Goal: Entertainment & Leisure: Consume media (video, audio)

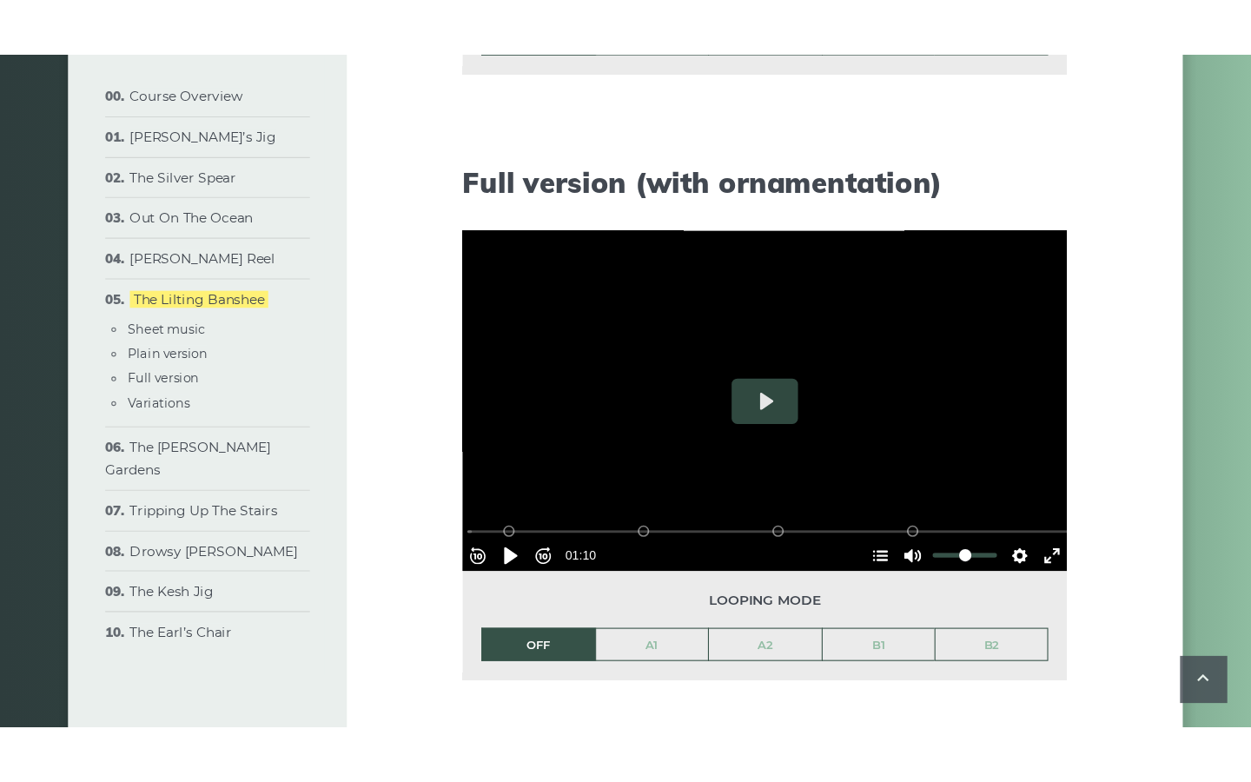
scroll to position [2187, 0]
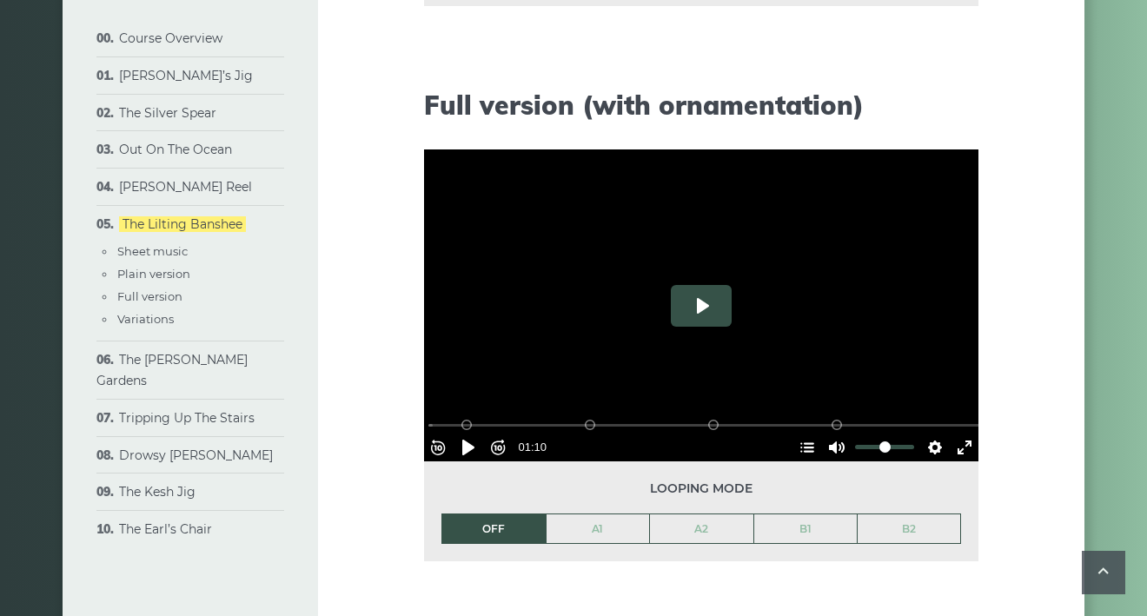
click at [707, 302] on button "Play" at bounding box center [701, 306] width 61 height 42
click at [955, 436] on button "Exit fullscreen Enter fullscreen" at bounding box center [965, 448] width 28 height 28
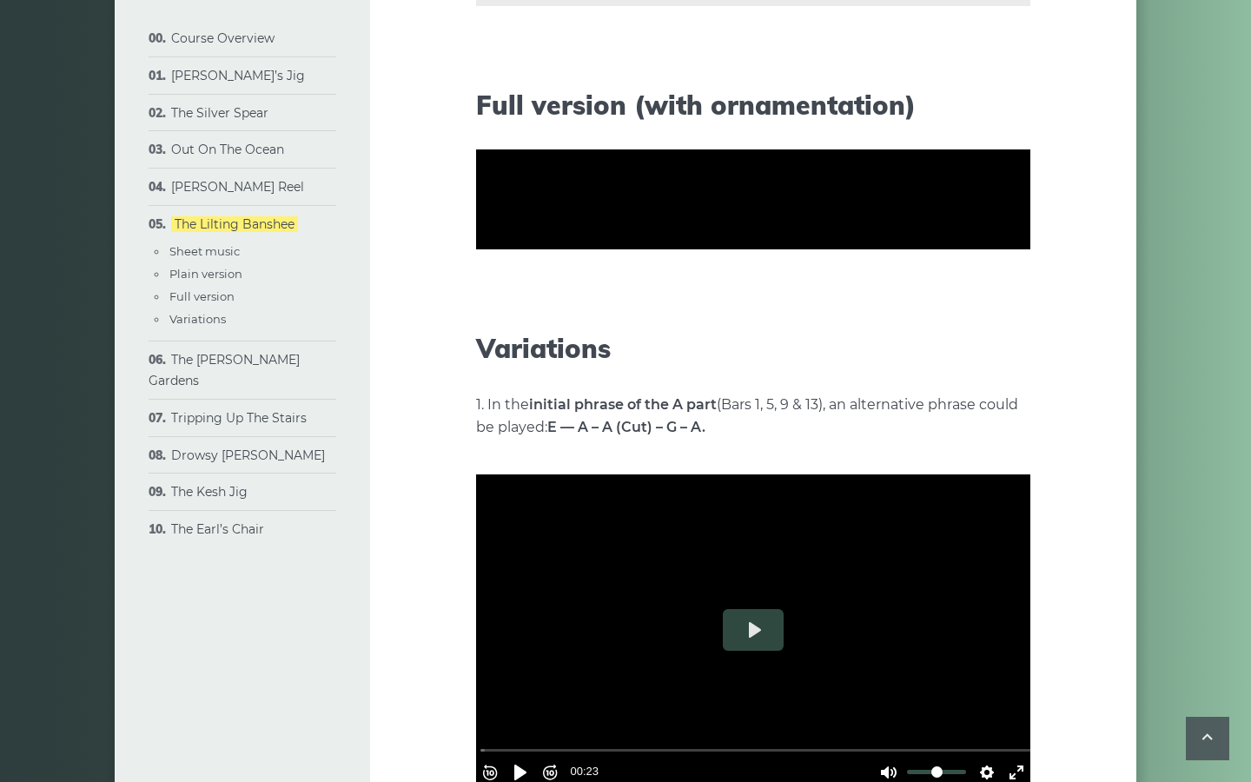
click at [566, 328] on input "Seek" at bounding box center [757, 319] width 553 height 17
click at [507, 355] on button "Pause Play" at bounding box center [521, 342] width 28 height 28
click at [1031, 355] on button "Exit fullscreen Enter fullscreen" at bounding box center [1017, 342] width 28 height 28
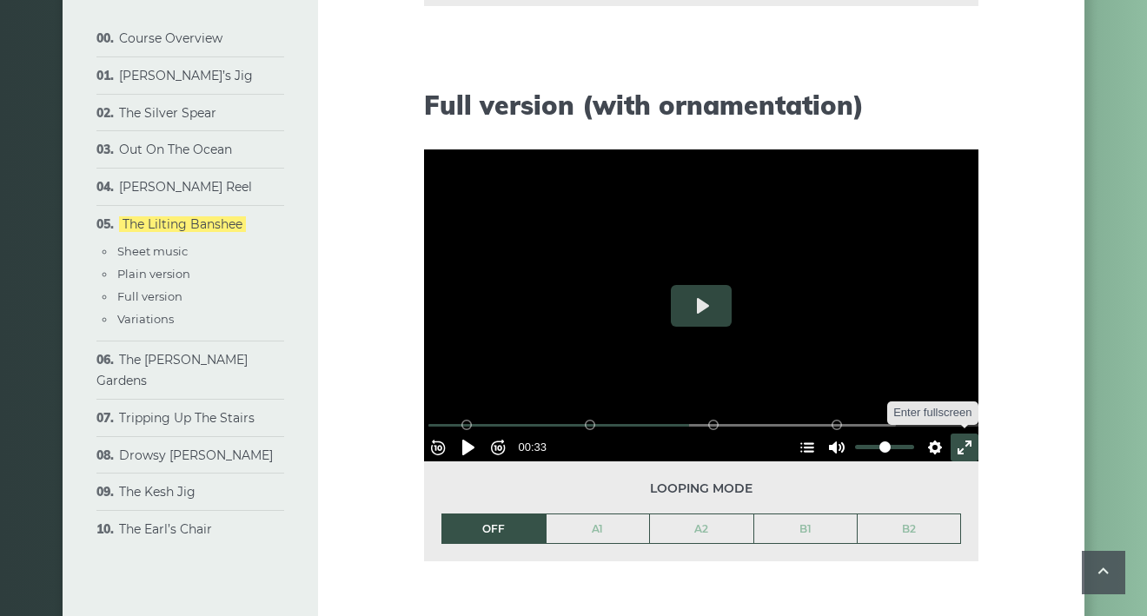
click at [952, 435] on button "Exit fullscreen Enter fullscreen" at bounding box center [965, 448] width 28 height 28
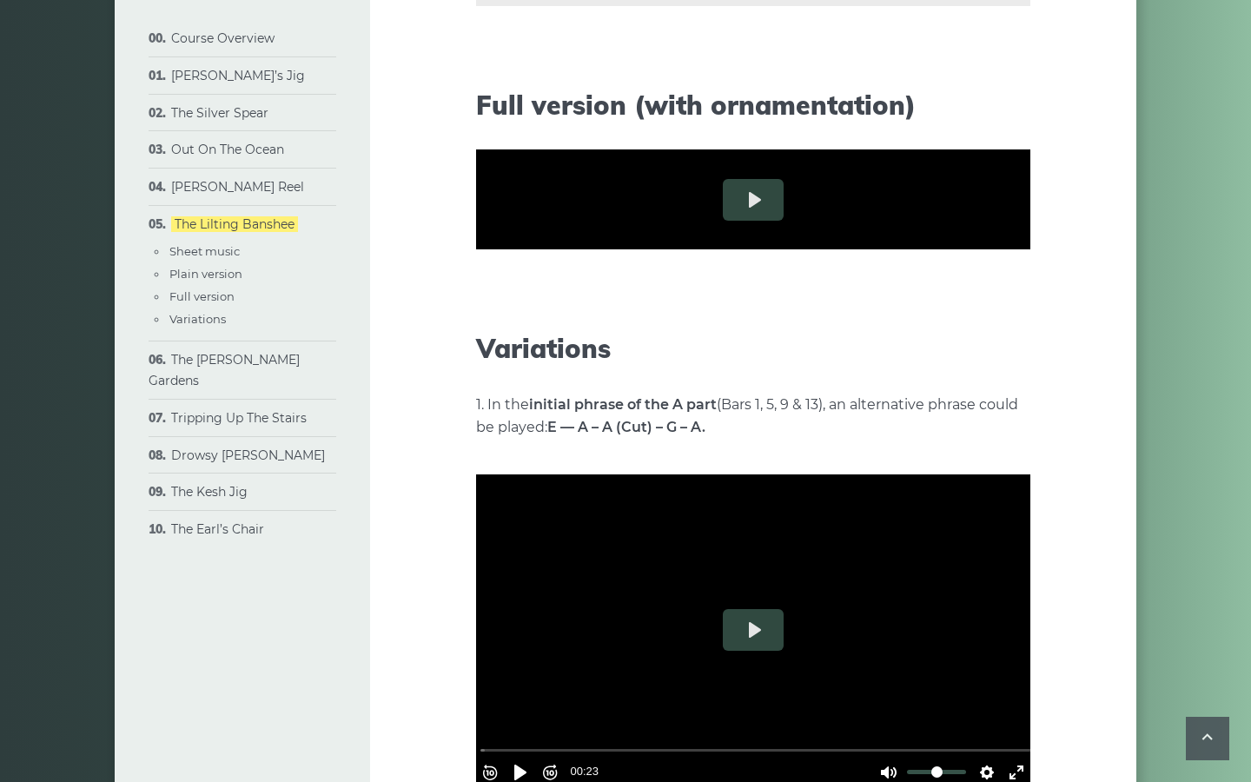
click at [1001, 355] on button "Settings" at bounding box center [987, 342] width 28 height 28
click at [998, 313] on button "Speed Normal" at bounding box center [938, 299] width 120 height 27
click at [988, 263] on span "0.7×" at bounding box center [970, 253] width 37 height 19
click at [519, 328] on input "Seek" at bounding box center [757, 319] width 553 height 17
click at [507, 355] on button "Pause Play" at bounding box center [521, 342] width 28 height 28
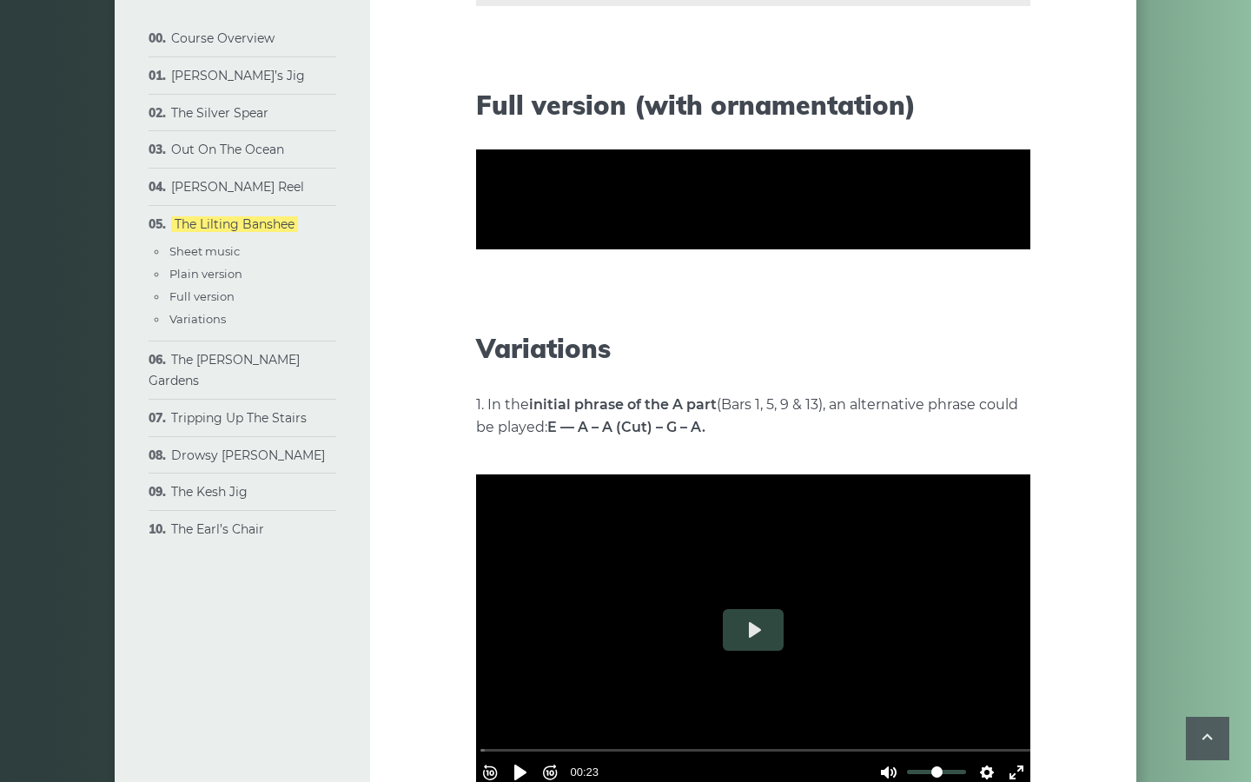
click at [485, 328] on input "Seek" at bounding box center [757, 319] width 553 height 17
click at [476, 355] on div "Rewind 10s Pause Play Forward 10s % buffered 00:14 B2 (Bars 25-32) B1 (Bars 17-…" at bounding box center [753, 318] width 554 height 75
click at [526, 328] on input "Seek" at bounding box center [757, 319] width 553 height 17
click at [507, 355] on button "Pause Play" at bounding box center [521, 342] width 28 height 28
click at [1001, 355] on button "Settings" at bounding box center [987, 342] width 28 height 28
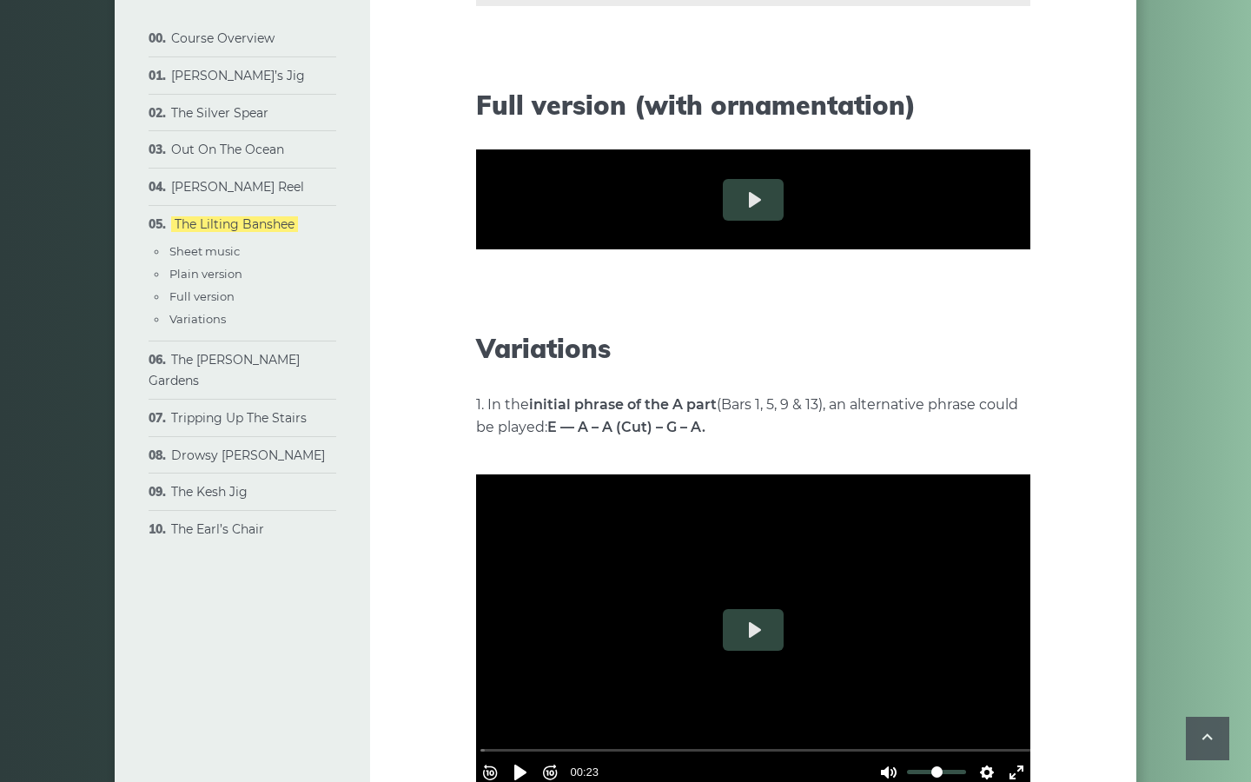
click at [1031, 355] on div at bounding box center [753, 199] width 554 height 312
click at [1001, 355] on button "Settings" at bounding box center [987, 342] width 28 height 28
click at [997, 313] on button "Speed 0.7×" at bounding box center [944, 299] width 105 height 27
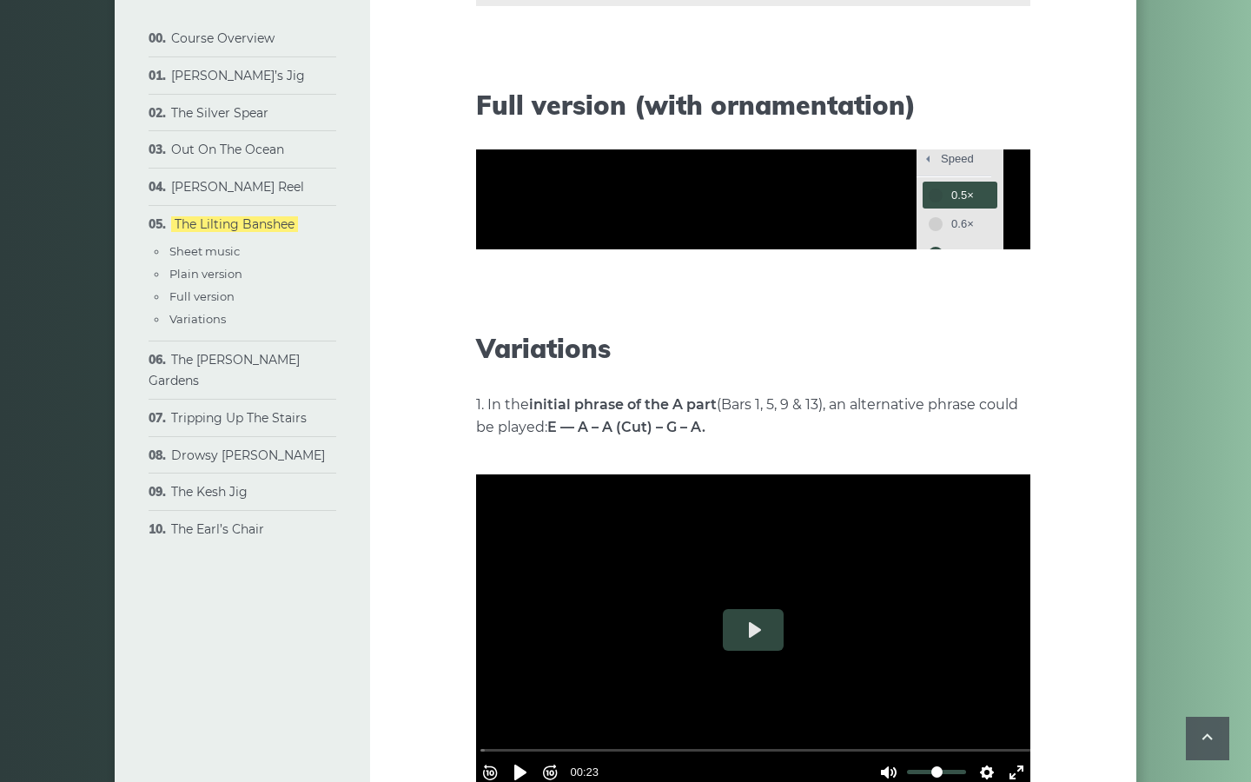
click at [988, 205] on span "0.5×" at bounding box center [970, 195] width 37 height 19
click at [523, 328] on input "Seek" at bounding box center [757, 319] width 553 height 17
click at [494, 328] on input "Seek" at bounding box center [757, 319] width 553 height 17
click at [507, 355] on button "Pause Play" at bounding box center [521, 342] width 28 height 28
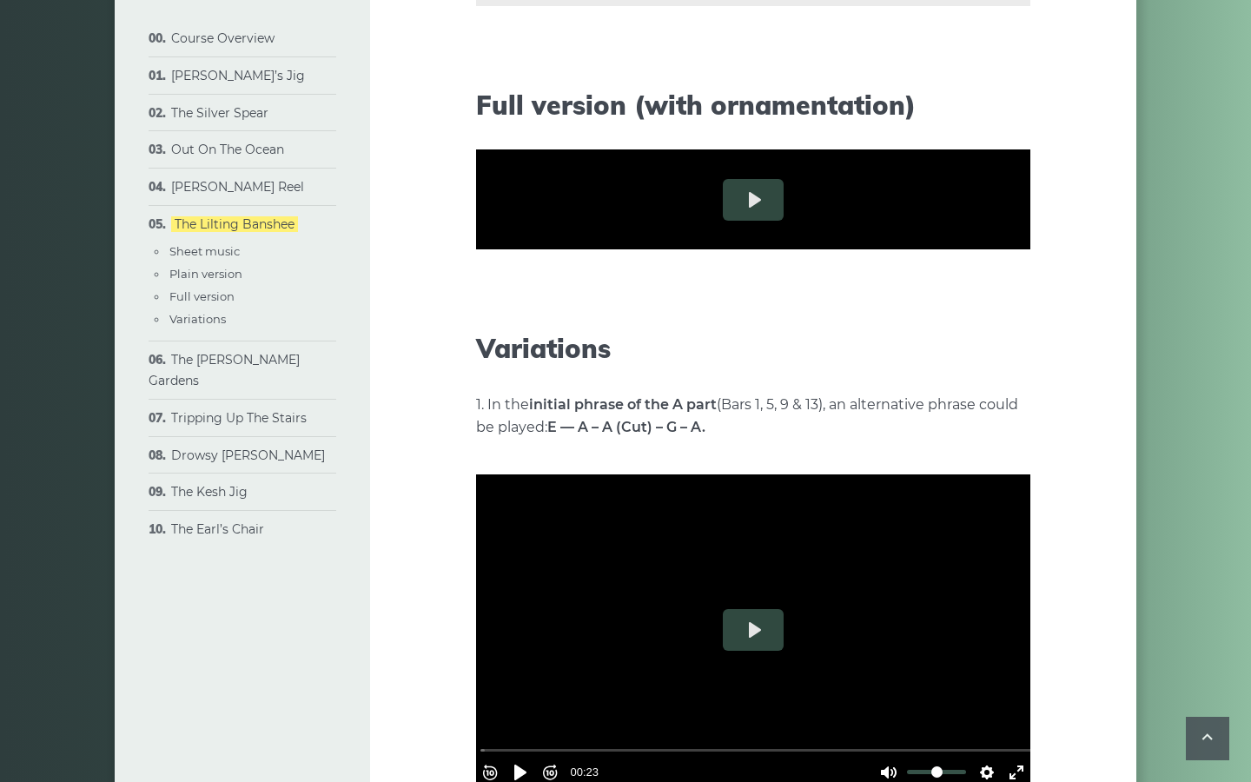
click at [516, 328] on input "Seek" at bounding box center [757, 319] width 553 height 17
click at [723, 221] on button "Play" at bounding box center [753, 200] width 61 height 42
click at [507, 355] on button "Pause Play" at bounding box center [521, 342] width 28 height 28
click at [550, 328] on input "Seek" at bounding box center [757, 319] width 553 height 17
click at [723, 221] on button "Play" at bounding box center [753, 200] width 61 height 42
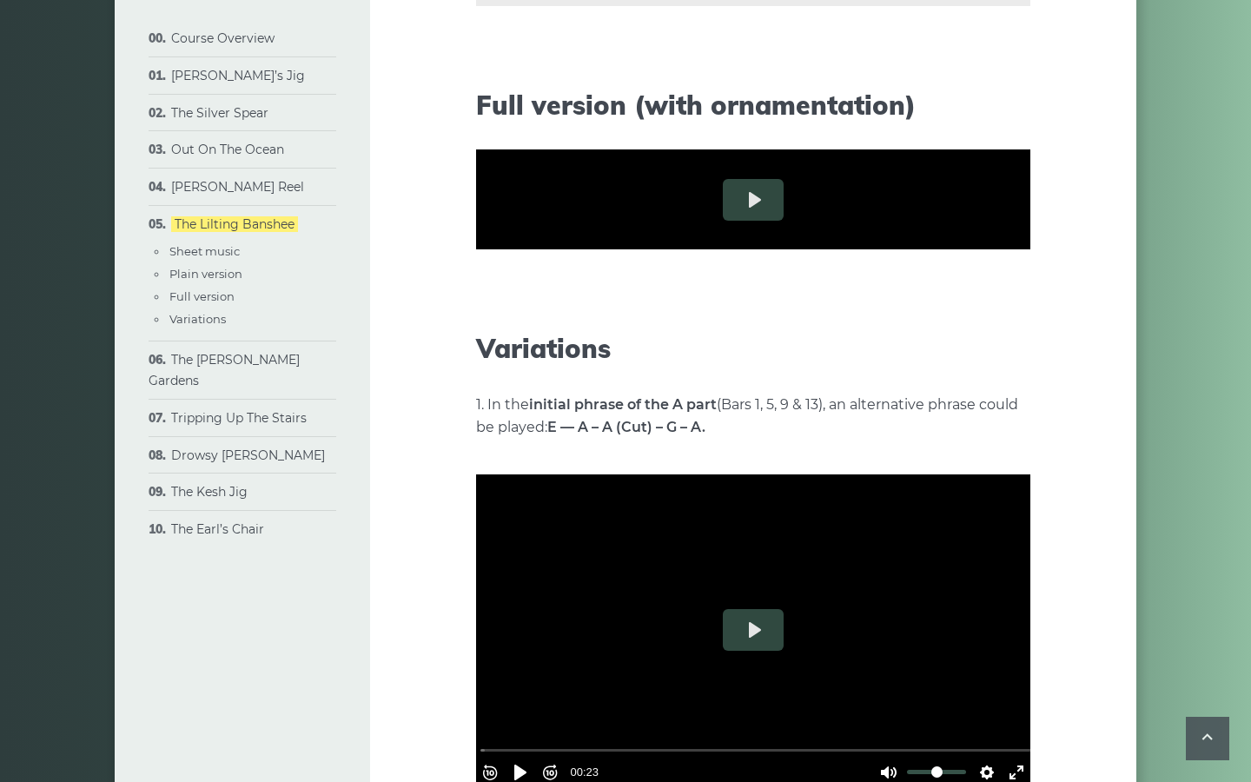
click at [517, 328] on input "Seek" at bounding box center [757, 319] width 553 height 17
click at [1001, 355] on button "Settings" at bounding box center [987, 342] width 28 height 28
click at [997, 313] on button "Speed 0.5×" at bounding box center [944, 299] width 105 height 27
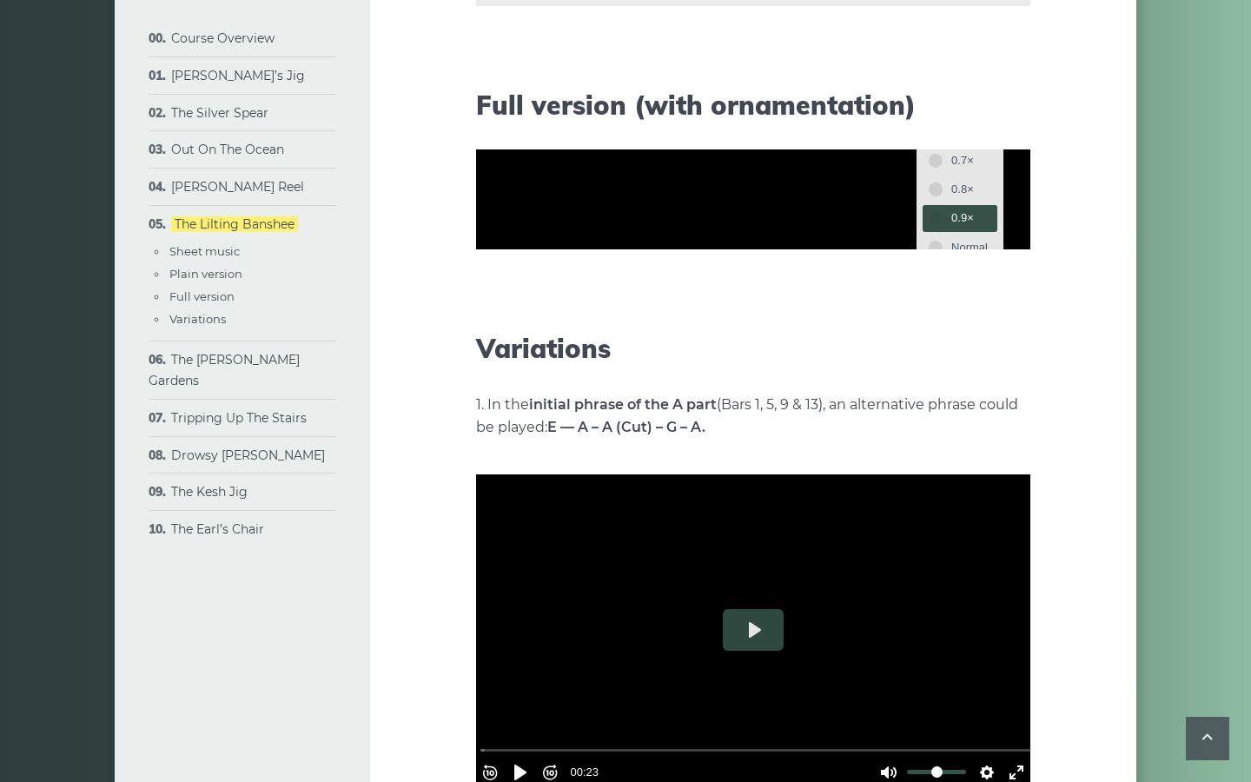
scroll to position [98, 0]
click at [988, 252] on span "Normal" at bounding box center [970, 242] width 37 height 19
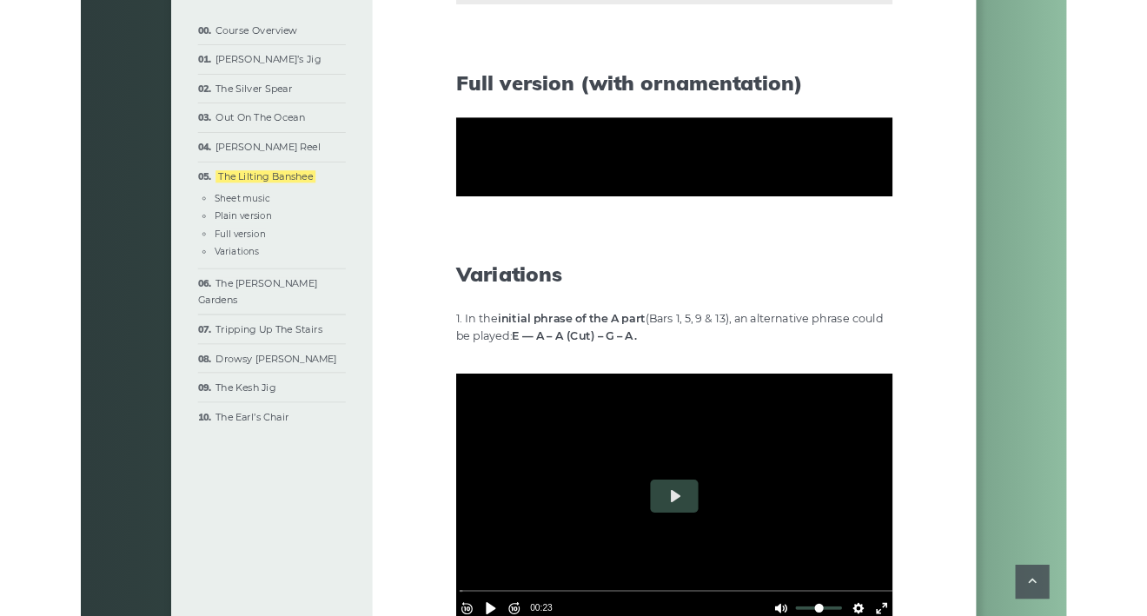
scroll to position [0, 0]
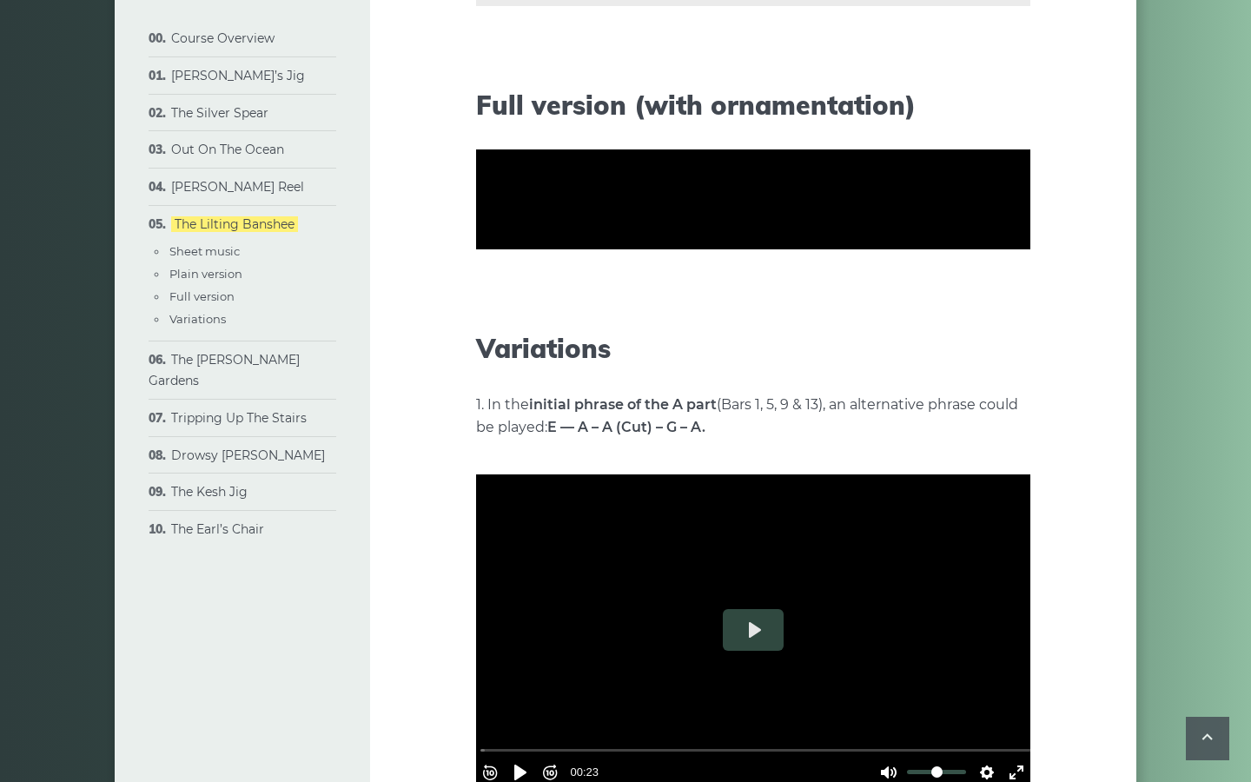
click at [998, 313] on button "Speed Normal" at bounding box center [938, 299] width 120 height 27
click at [988, 205] on span "0.5×" at bounding box center [970, 195] width 37 height 19
click at [829, 328] on input "Seek" at bounding box center [757, 319] width 553 height 17
click at [813, 328] on input "Seek" at bounding box center [757, 319] width 553 height 17
click at [785, 328] on input "Seek" at bounding box center [757, 319] width 553 height 17
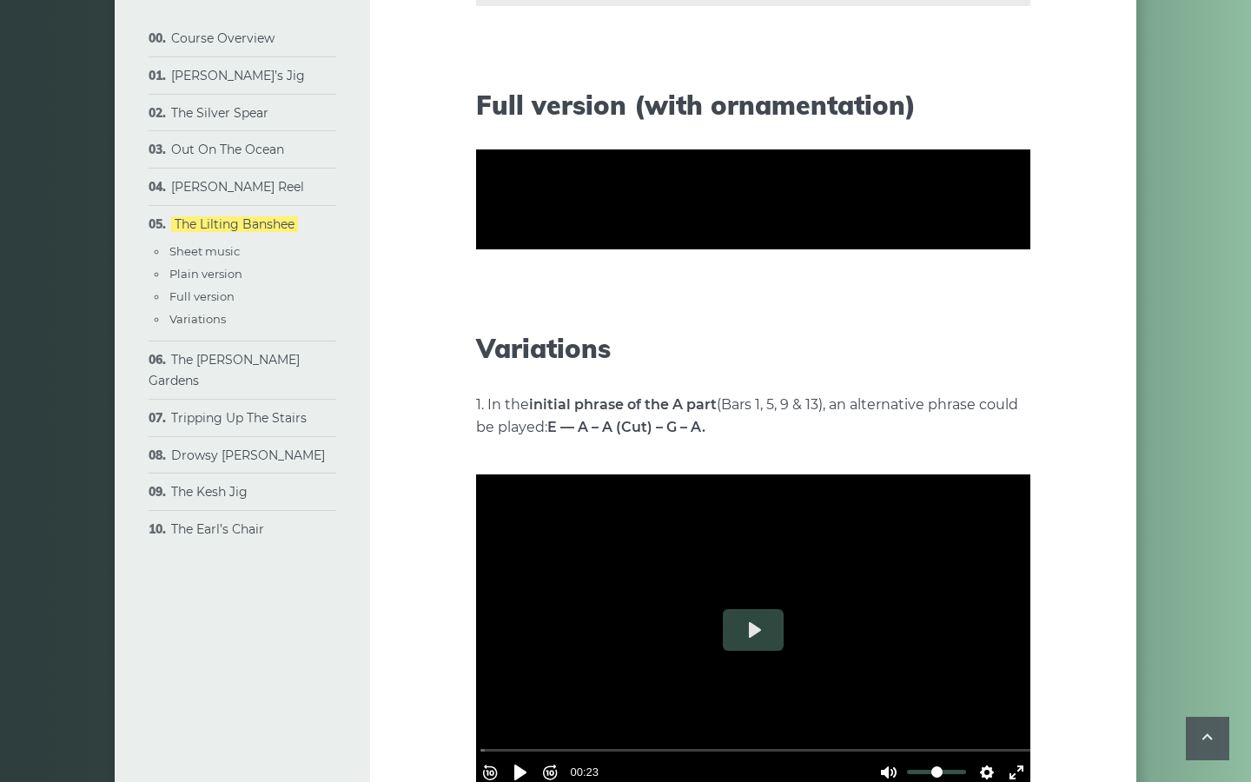
click at [507, 355] on button "Pause Play" at bounding box center [521, 342] width 28 height 28
click at [817, 328] on input "Seek" at bounding box center [757, 319] width 553 height 17
click at [723, 221] on button "Play" at bounding box center [753, 200] width 61 height 42
click at [629, 355] on div at bounding box center [753, 199] width 554 height 312
click at [723, 221] on button "Play" at bounding box center [753, 200] width 61 height 42
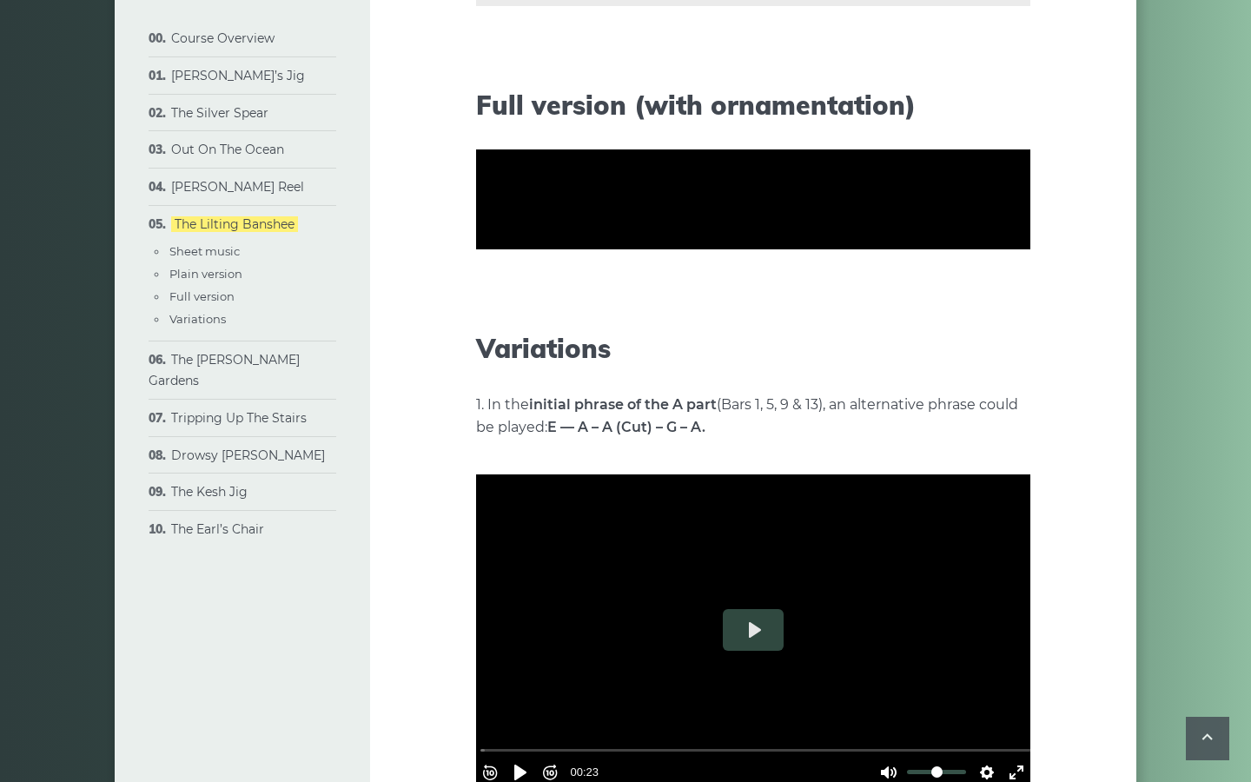
click at [507, 355] on button "Pause Play" at bounding box center [521, 342] width 28 height 28
click at [1033, 328] on input "Seek" at bounding box center [757, 319] width 553 height 17
click at [507, 355] on button "Pause Play" at bounding box center [521, 342] width 28 height 28
click at [993, 328] on input "Seek" at bounding box center [757, 319] width 553 height 17
click at [507, 355] on button "Pause Play" at bounding box center [521, 342] width 28 height 28
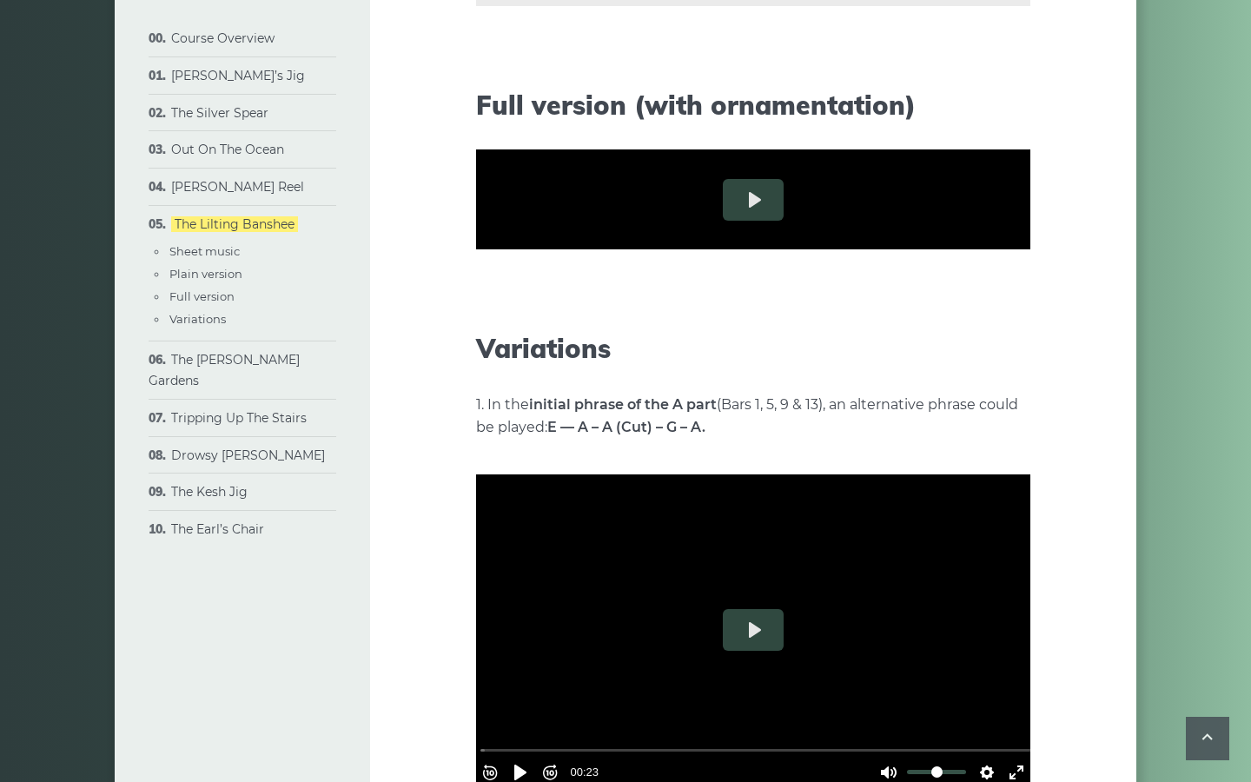
click at [1001, 355] on button "Settings" at bounding box center [987, 342] width 28 height 28
click at [997, 313] on button "Speed 0.5×" at bounding box center [944, 299] width 105 height 27
click at [997, 295] on button "0.8×" at bounding box center [960, 282] width 74 height 27
click at [476, 355] on button "Rewind 10s" at bounding box center [490, 342] width 28 height 28
drag, startPoint x: 961, startPoint y: 735, endPoint x: 44, endPoint y: 739, distance: 916.9
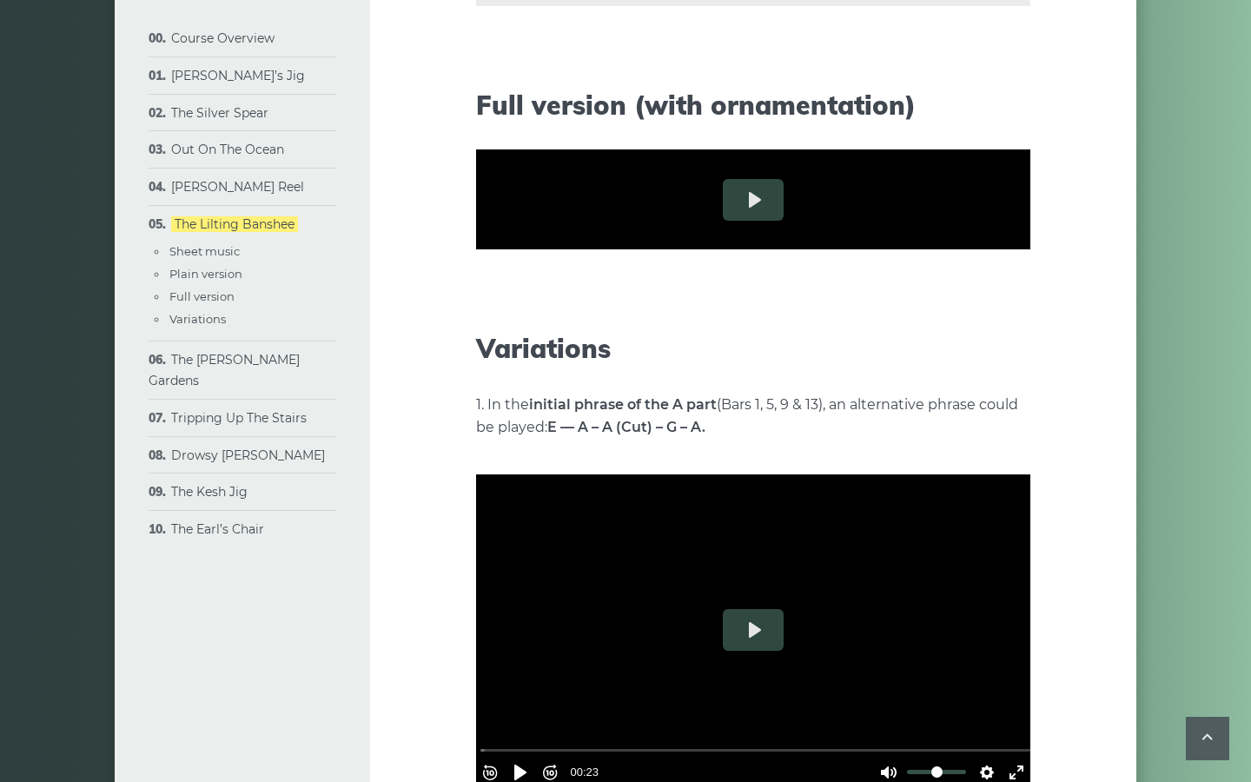
click at [481, 328] on input "Seek" at bounding box center [757, 319] width 553 height 17
click at [507, 355] on button "Pause Play" at bounding box center [521, 342] width 28 height 28
type input "*****"
click at [1001, 355] on button "Settings" at bounding box center [987, 342] width 28 height 28
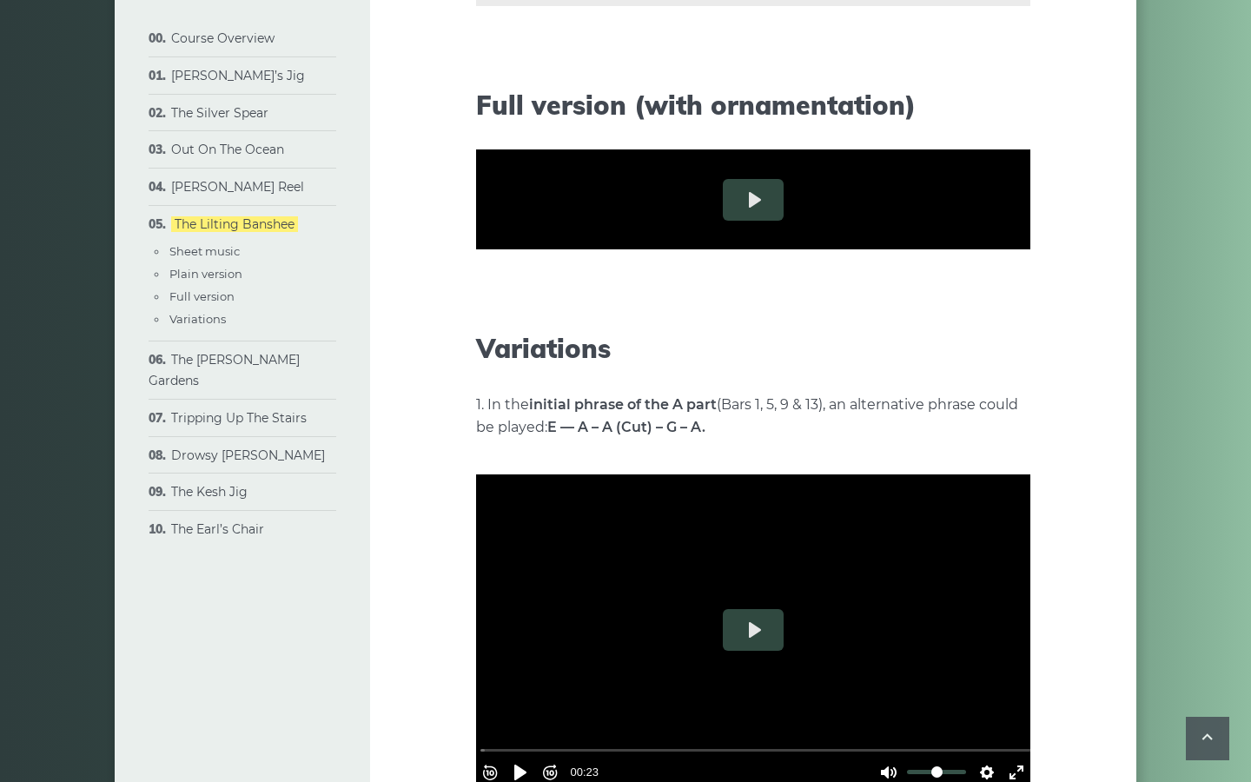
click at [1031, 355] on button "Exit fullscreen Enter fullscreen" at bounding box center [1017, 342] width 28 height 28
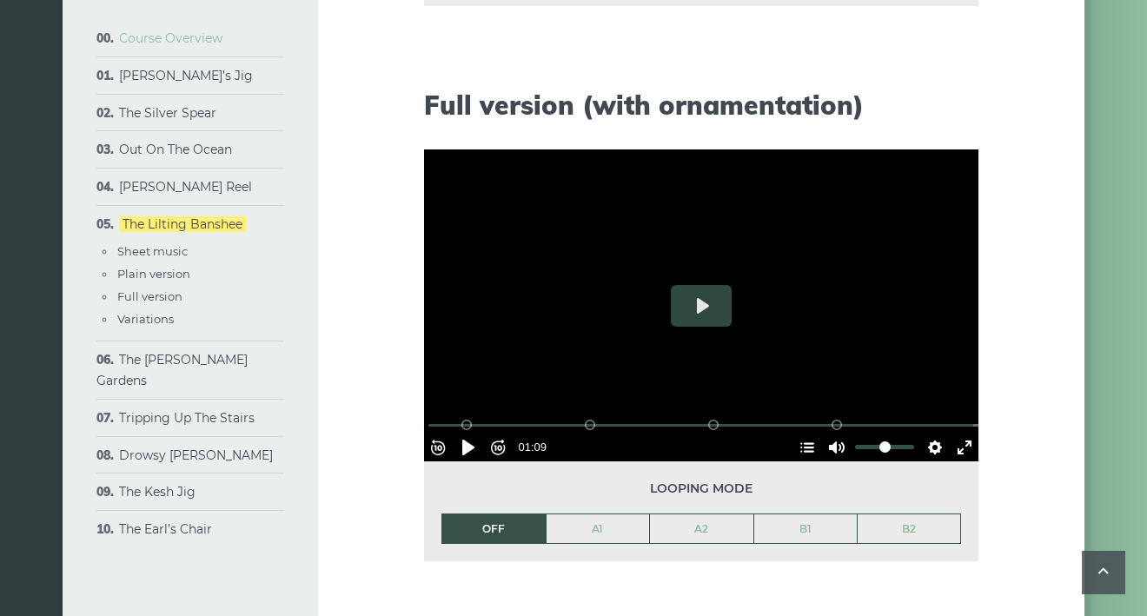
click at [198, 33] on link "Course Overview" at bounding box center [170, 38] width 103 height 16
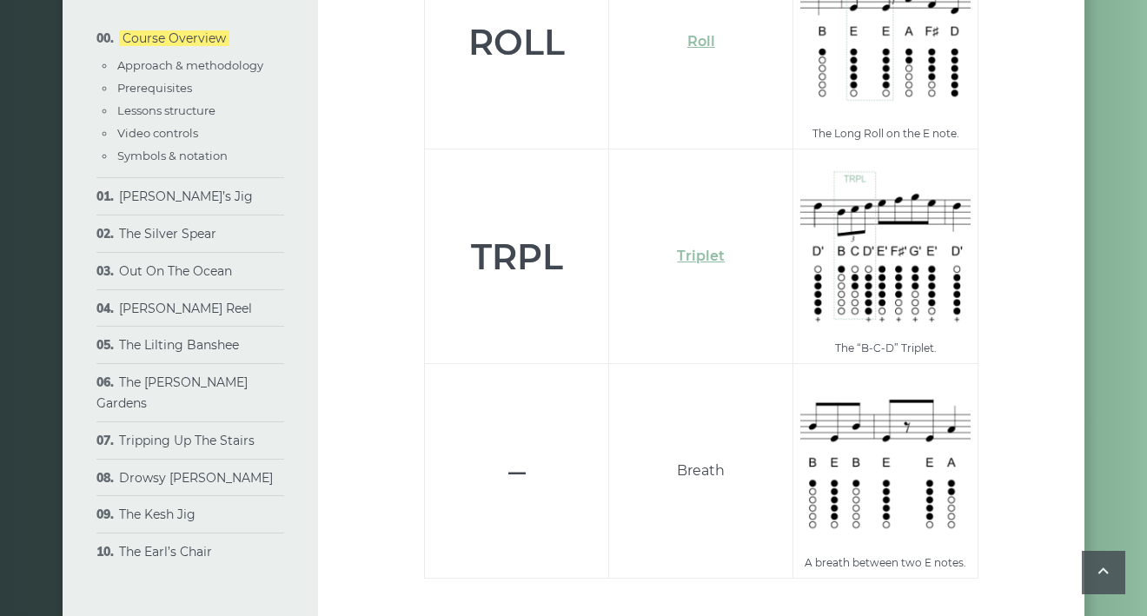
scroll to position [6404, 0]
